Goal: Information Seeking & Learning: Learn about a topic

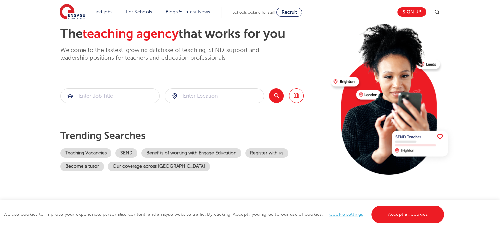
scroll to position [66, 0]
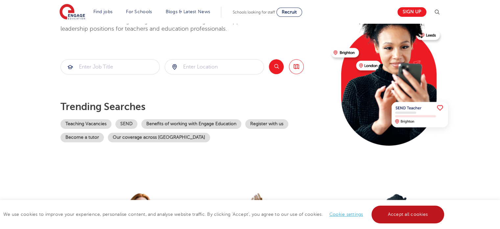
click at [410, 213] on link "Accept all cookies" at bounding box center [408, 214] width 73 height 18
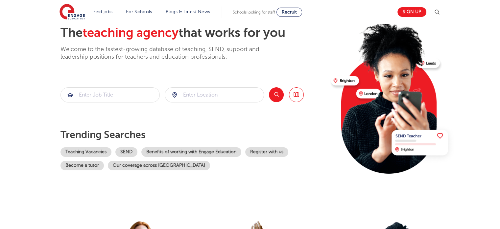
scroll to position [33, 0]
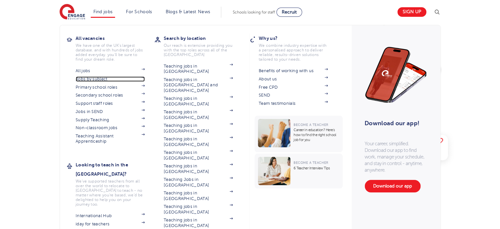
click at [94, 79] on link "Jobs by subject" at bounding box center [110, 78] width 69 height 5
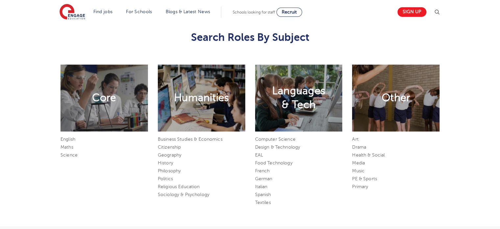
scroll to position [329, 0]
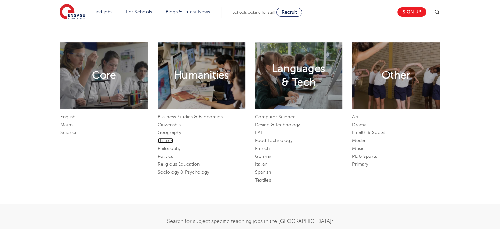
click at [160, 140] on link "History" at bounding box center [165, 140] width 15 height 5
click at [166, 154] on link "Politics" at bounding box center [165, 156] width 15 height 5
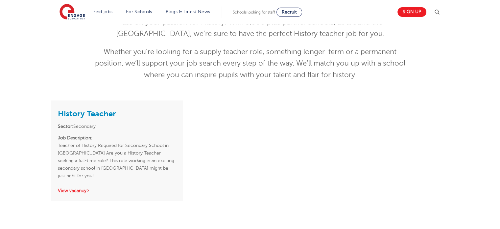
scroll to position [66, 0]
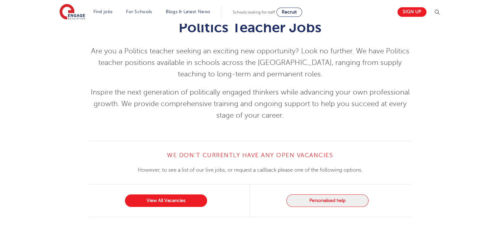
scroll to position [33, 0]
